Goal: Transaction & Acquisition: Purchase product/service

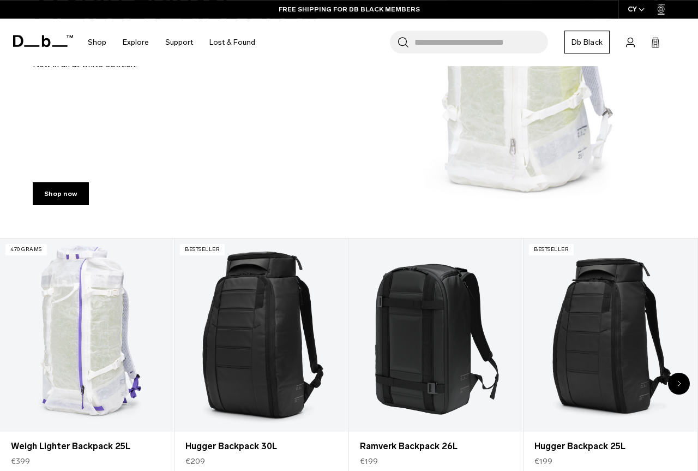
scroll to position [167, 0]
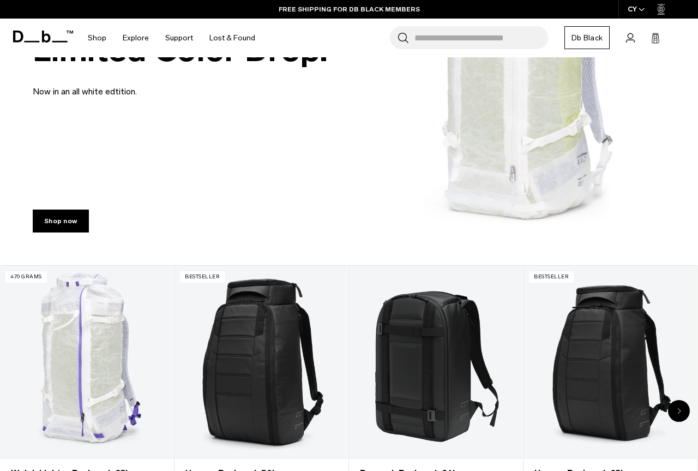
click at [493, 172] on img at bounding box center [349, 49] width 698 height 432
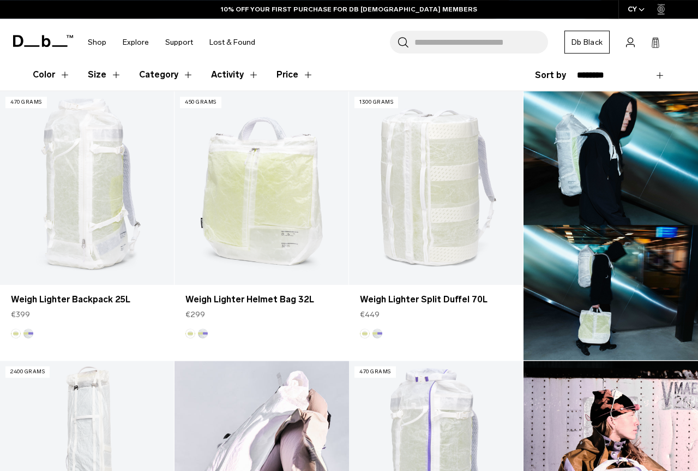
scroll to position [278, 0]
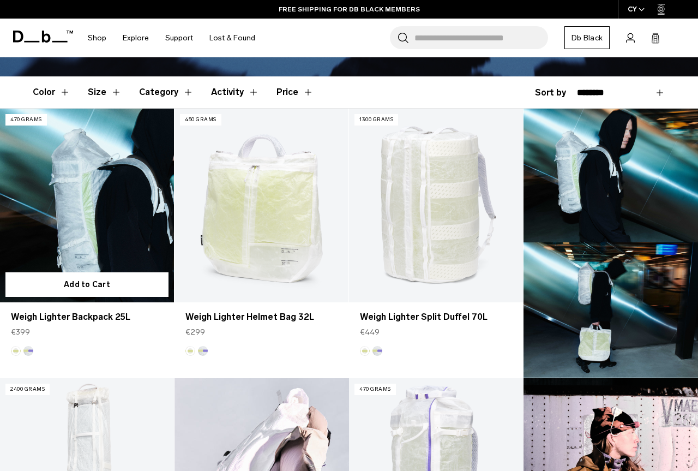
click at [59, 220] on link "Weigh Lighter Backpack 25L" at bounding box center [87, 205] width 174 height 193
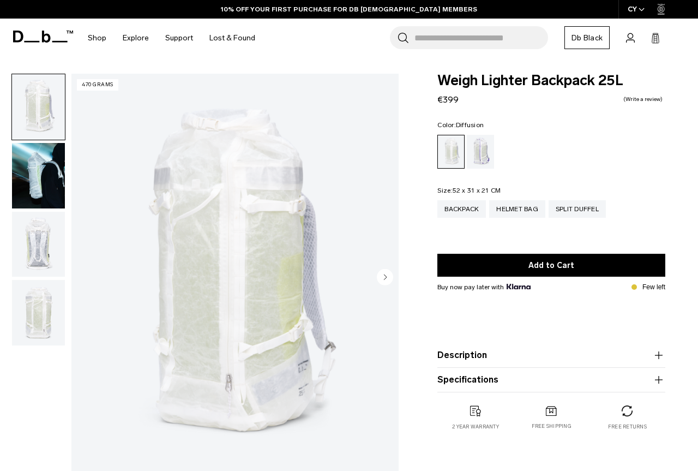
drag, startPoint x: 35, startPoint y: 187, endPoint x: 45, endPoint y: 193, distance: 11.5
click at [35, 186] on img "button" at bounding box center [38, 175] width 53 height 65
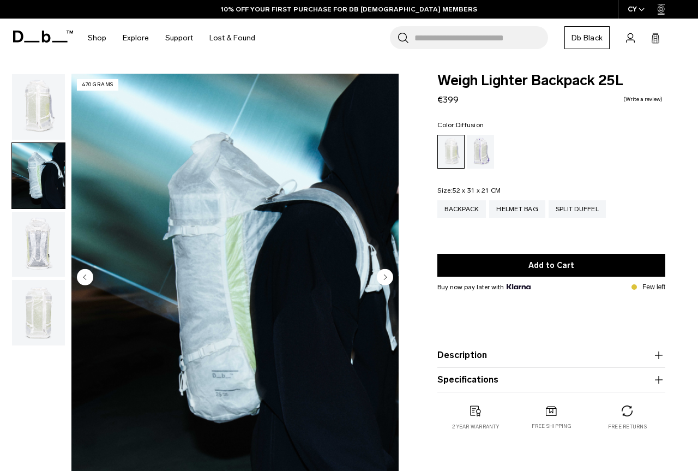
click at [47, 242] on img "button" at bounding box center [38, 244] width 53 height 65
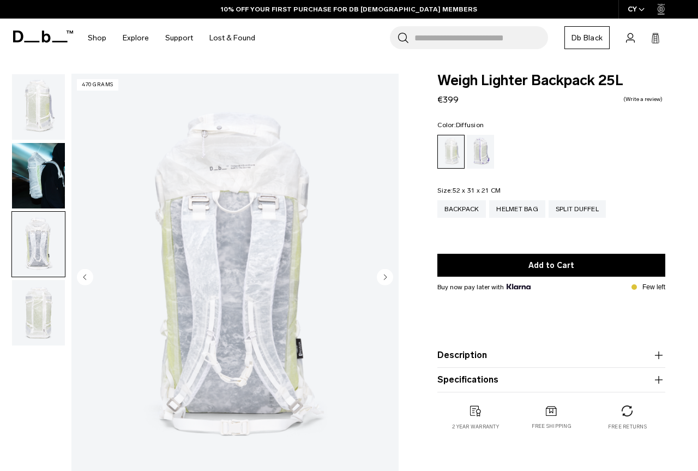
click at [40, 314] on img "button" at bounding box center [38, 312] width 53 height 65
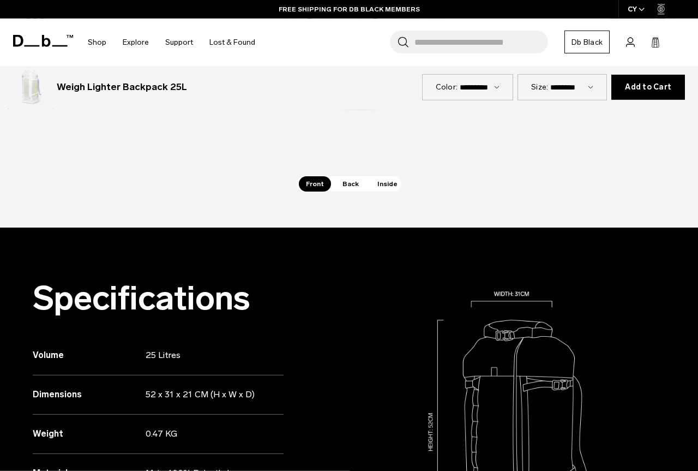
scroll to position [835, 0]
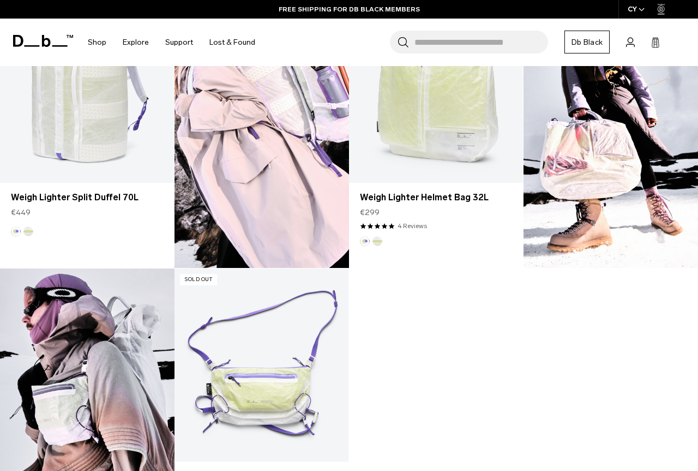
scroll to position [1169, 0]
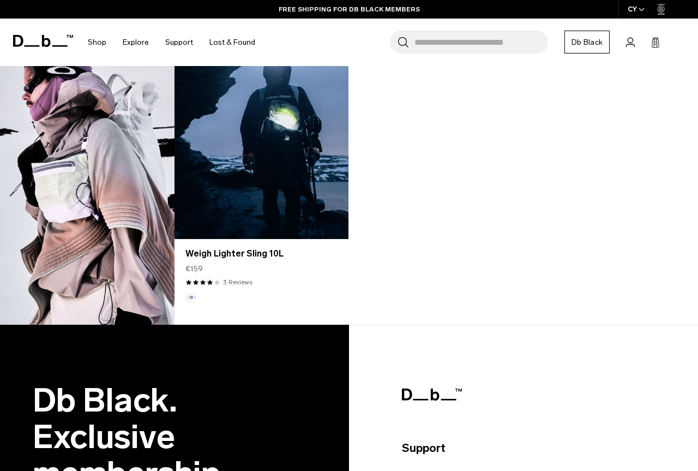
click at [269, 122] on link "Weigh Lighter Sling 10L" at bounding box center [262, 142] width 174 height 193
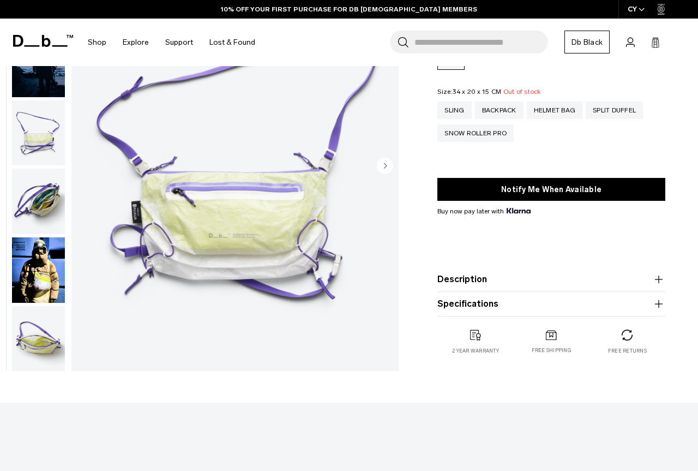
scroll to position [111, 0]
click at [41, 199] on img "button" at bounding box center [38, 201] width 53 height 65
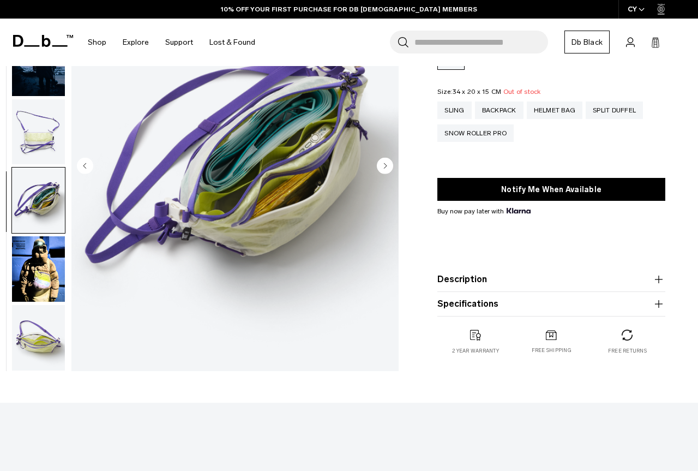
scroll to position [56, 0]
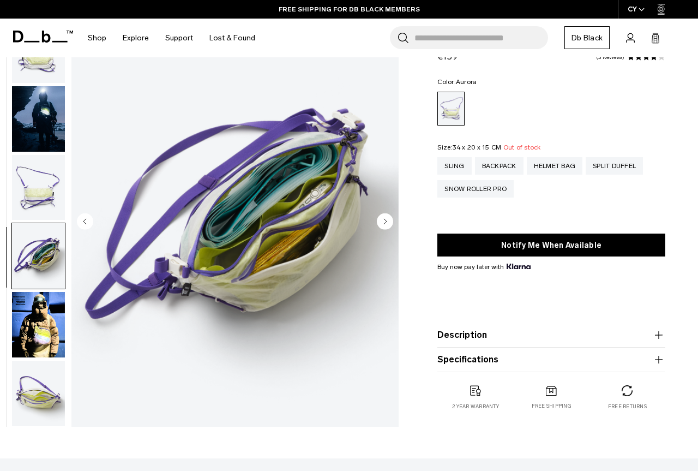
click at [45, 322] on img "button" at bounding box center [38, 324] width 53 height 65
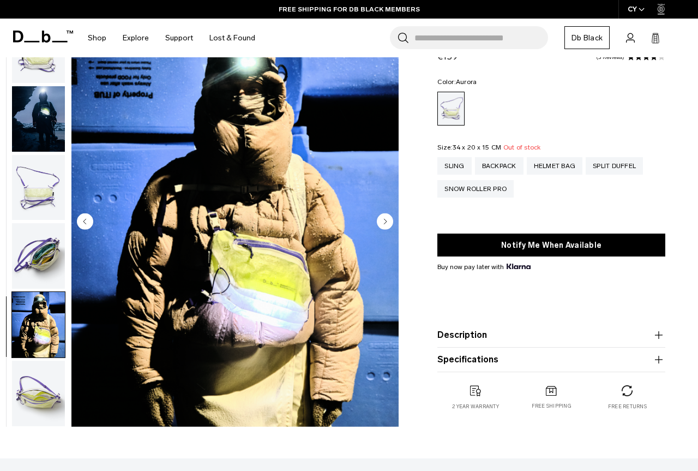
click at [53, 382] on img "button" at bounding box center [38, 393] width 53 height 65
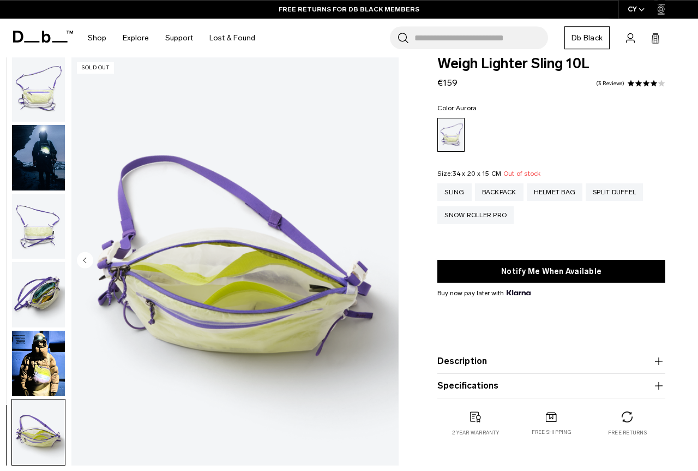
scroll to position [0, 0]
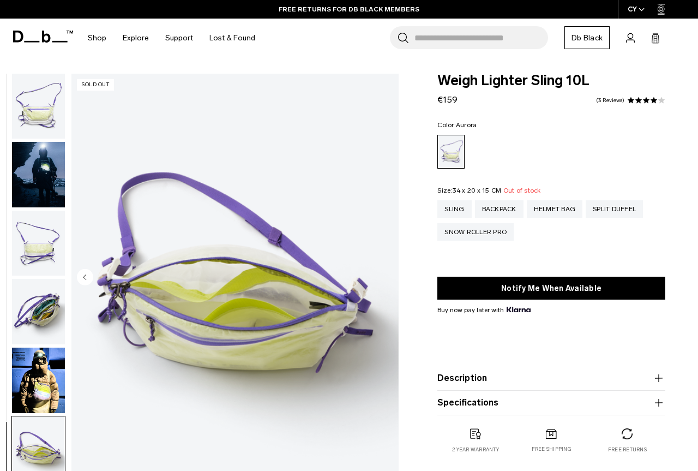
click at [43, 93] on img "button" at bounding box center [38, 105] width 53 height 65
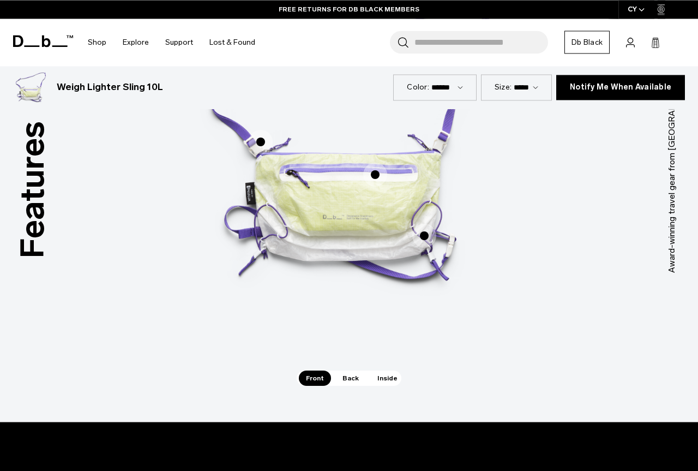
scroll to position [612, 0]
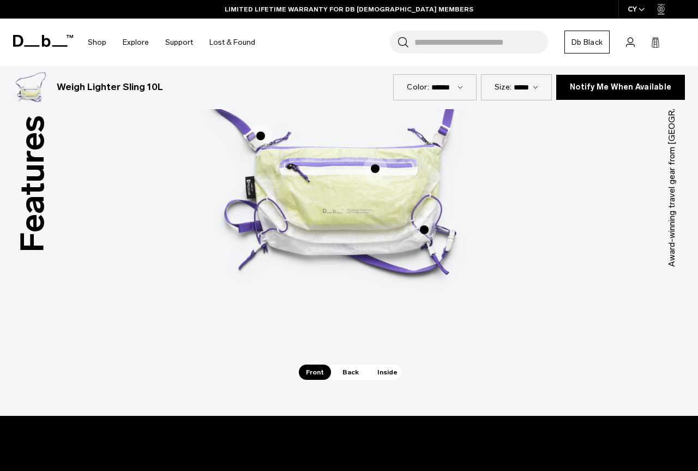
click at [377, 167] on span "1 / 3" at bounding box center [375, 169] width 24 height 24
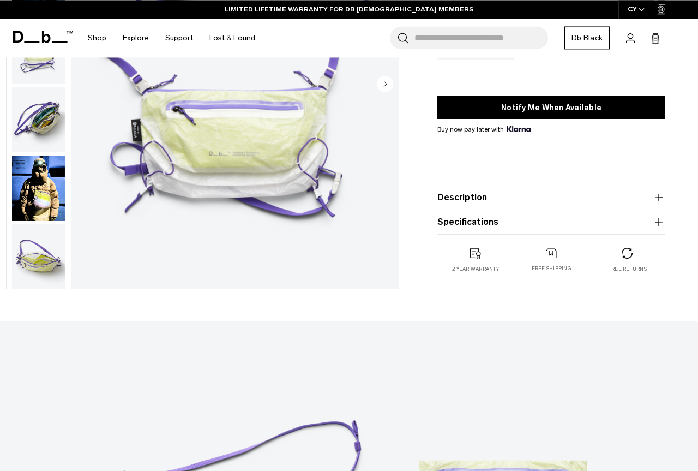
scroll to position [0, 0]
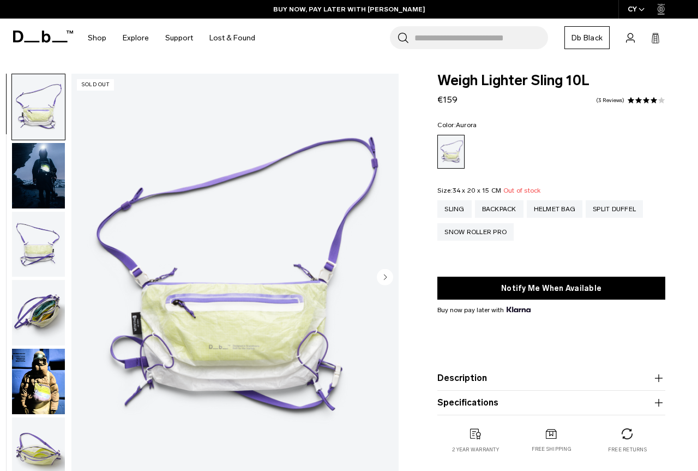
click at [40, 108] on img "button" at bounding box center [38, 106] width 53 height 65
click at [16, 236] on img "button" at bounding box center [38, 244] width 53 height 65
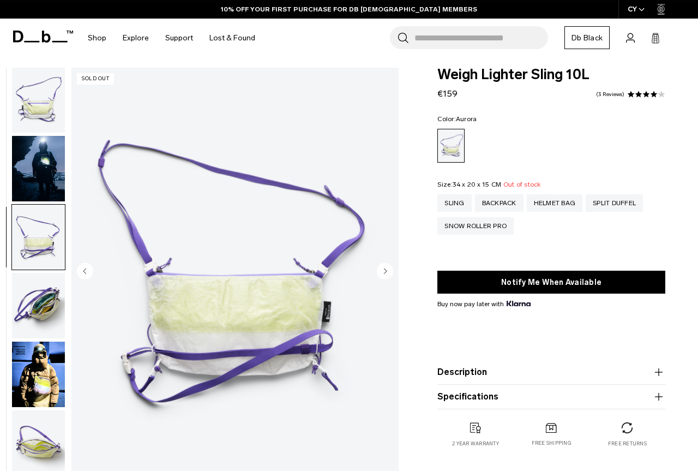
scroll to position [56, 0]
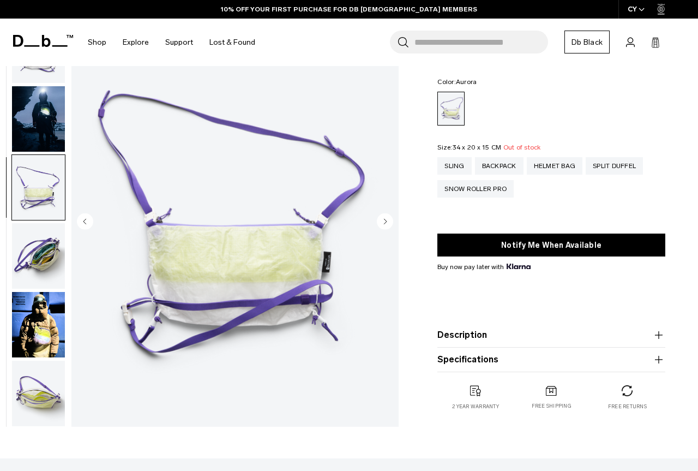
click at [37, 252] on img "button" at bounding box center [38, 255] width 53 height 65
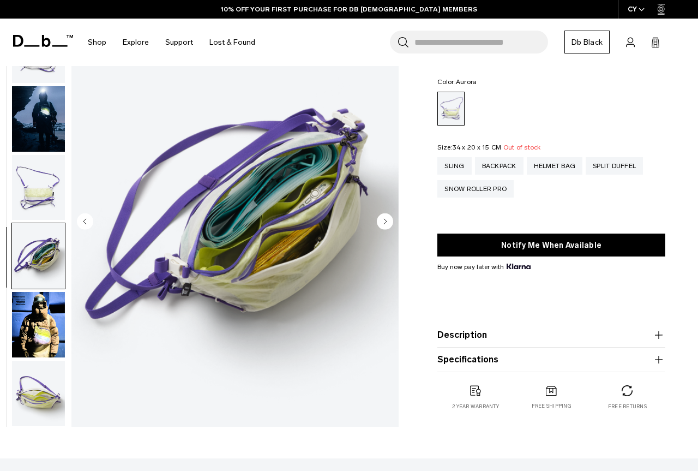
click at [47, 323] on img "button" at bounding box center [38, 324] width 53 height 65
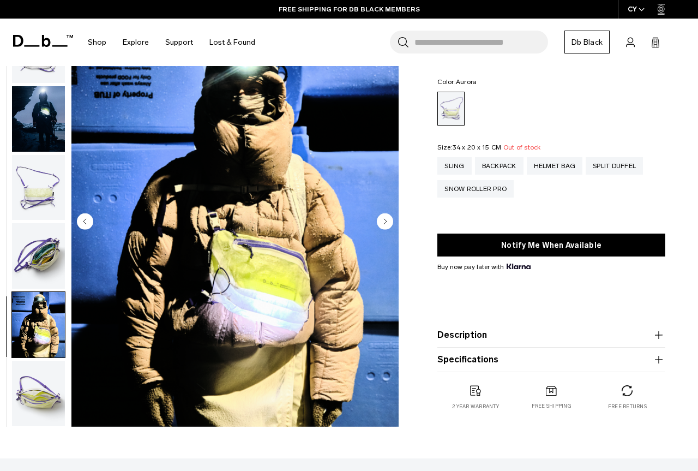
scroll to position [167, 0]
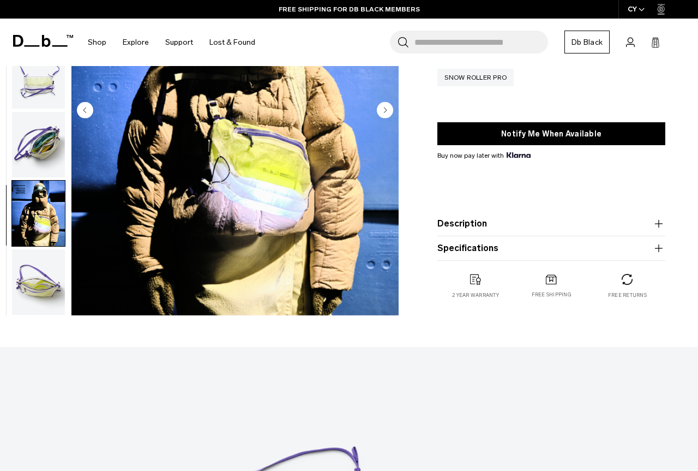
click at [34, 282] on img "button" at bounding box center [38, 281] width 53 height 65
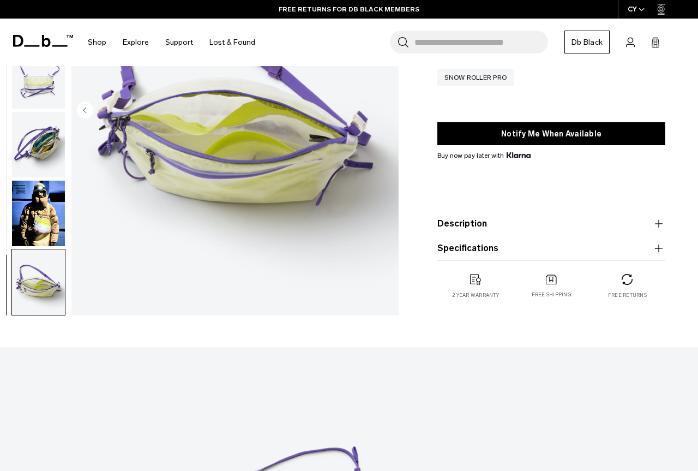
click at [36, 217] on img "button" at bounding box center [38, 213] width 53 height 65
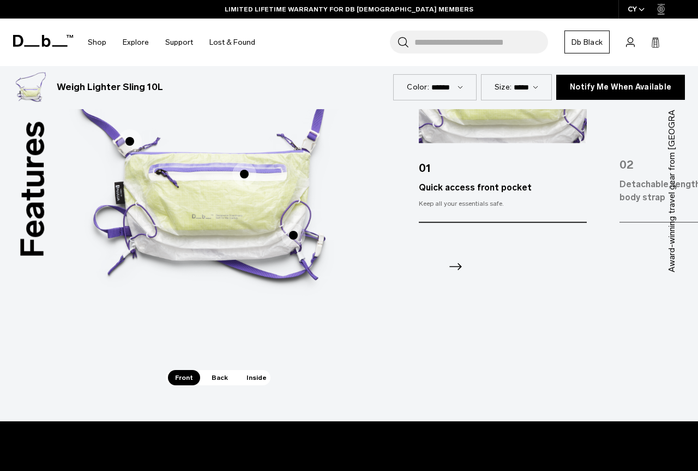
scroll to position [556, 0]
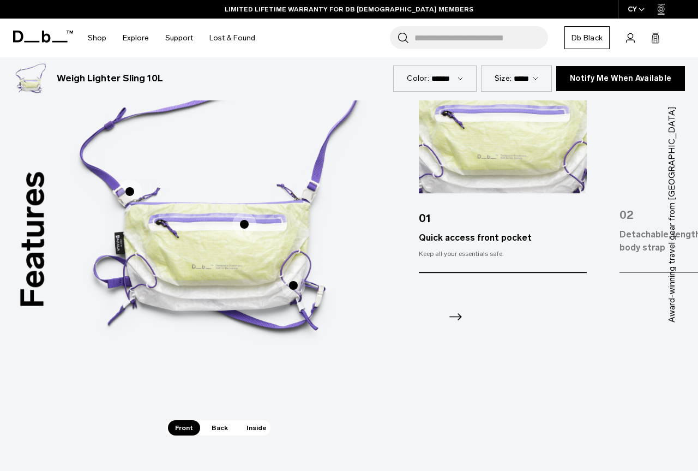
click at [246, 223] on span "1 / 3" at bounding box center [244, 224] width 24 height 24
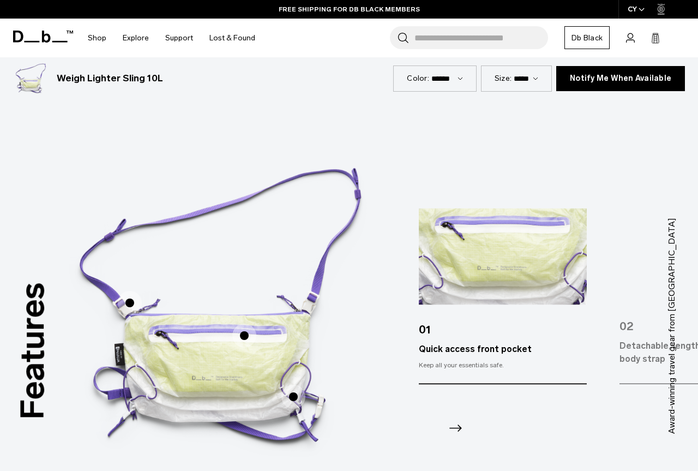
scroll to position [223, 0]
